Goal: Navigation & Orientation: Find specific page/section

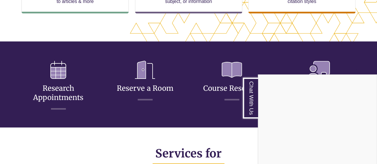
scroll to position [238, 0]
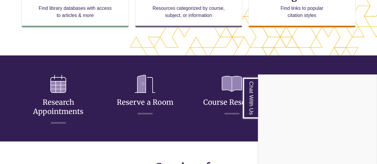
click at [59, 83] on div "Chat With Us" at bounding box center [188, 82] width 377 height 164
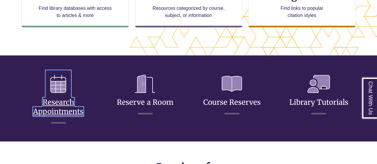
click at [59, 82] on icon at bounding box center [58, 83] width 25 height 27
